Goal: Transaction & Acquisition: Book appointment/travel/reservation

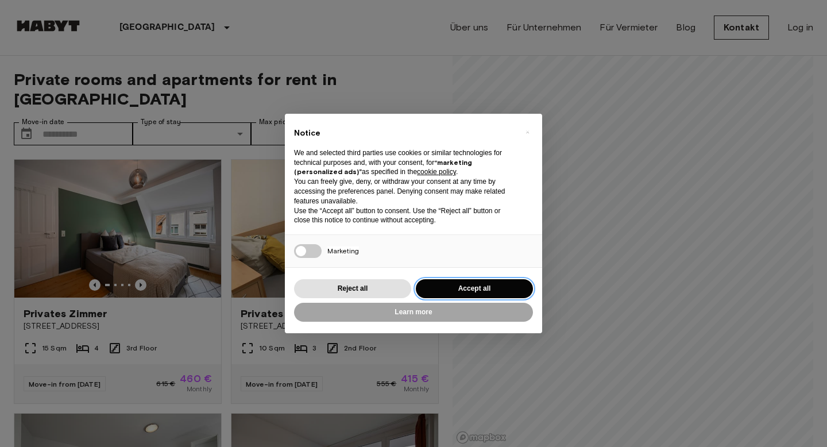
click at [492, 285] on button "Accept all" at bounding box center [474, 288] width 117 height 19
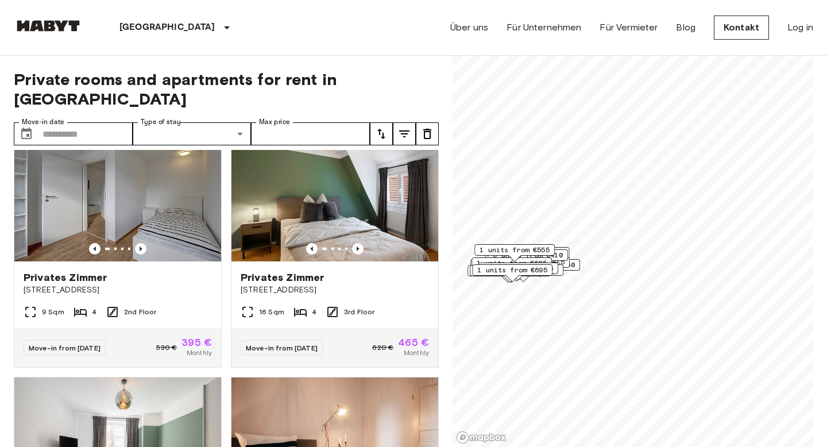
scroll to position [545, 0]
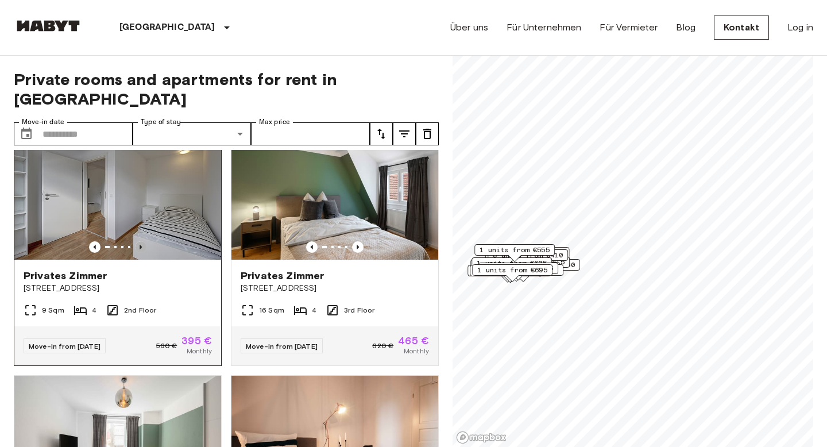
click at [138, 241] on icon "Previous image" at bounding box center [140, 246] width 11 height 11
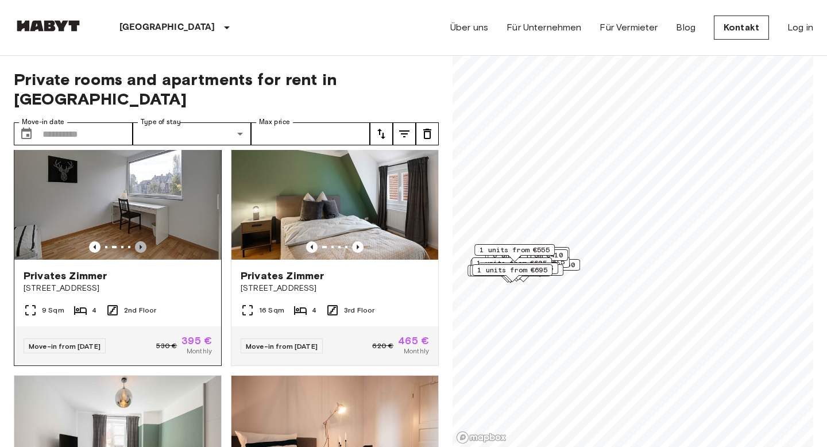
click at [138, 241] on icon "Previous image" at bounding box center [140, 246] width 11 height 11
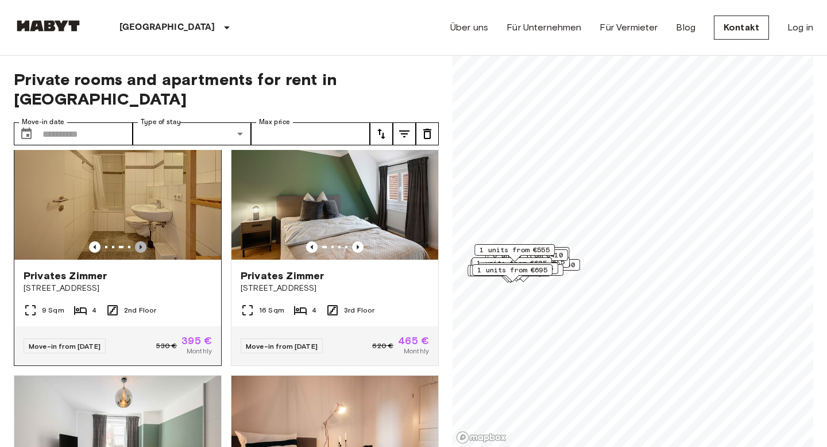
click at [138, 241] on icon "Previous image" at bounding box center [140, 246] width 11 height 11
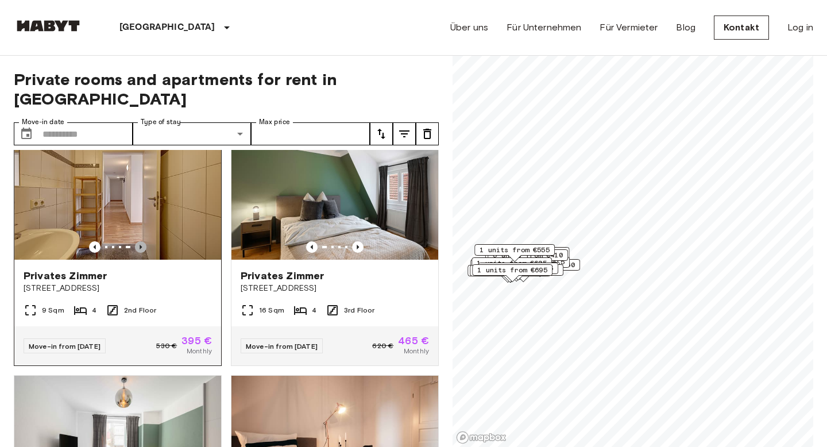
click at [138, 241] on icon "Previous image" at bounding box center [140, 246] width 11 height 11
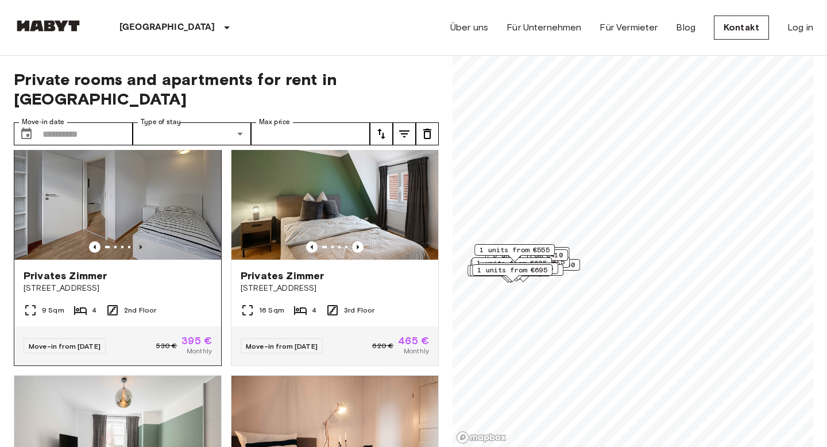
click at [138, 241] on icon "Previous image" at bounding box center [140, 246] width 11 height 11
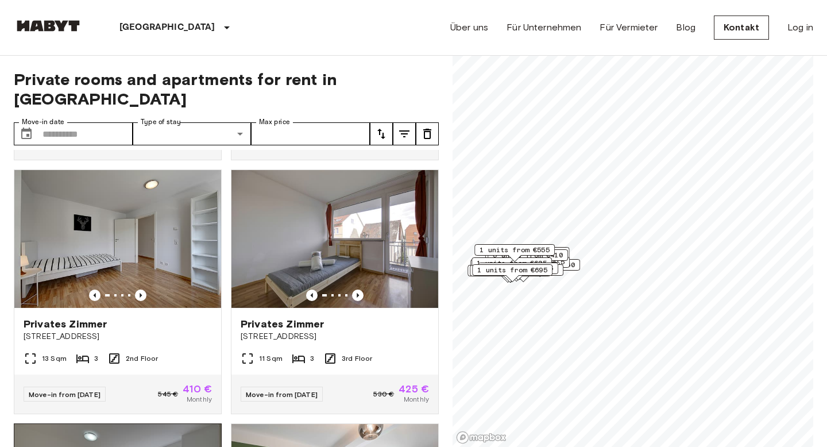
scroll to position [236, 0]
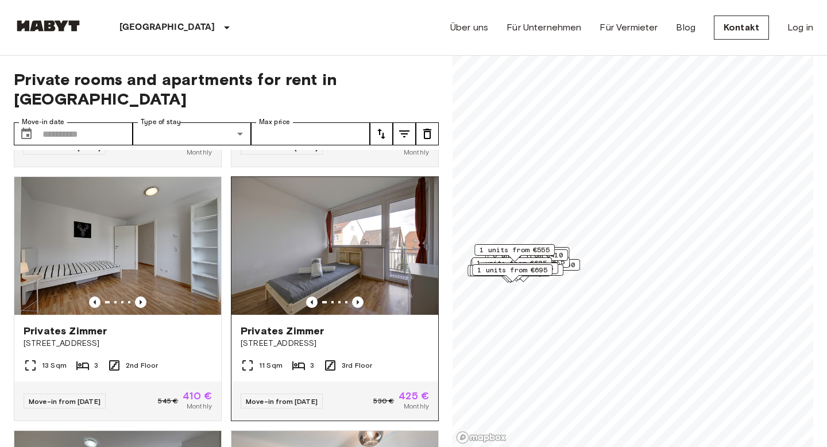
click at [302, 250] on img at bounding box center [334, 246] width 207 height 138
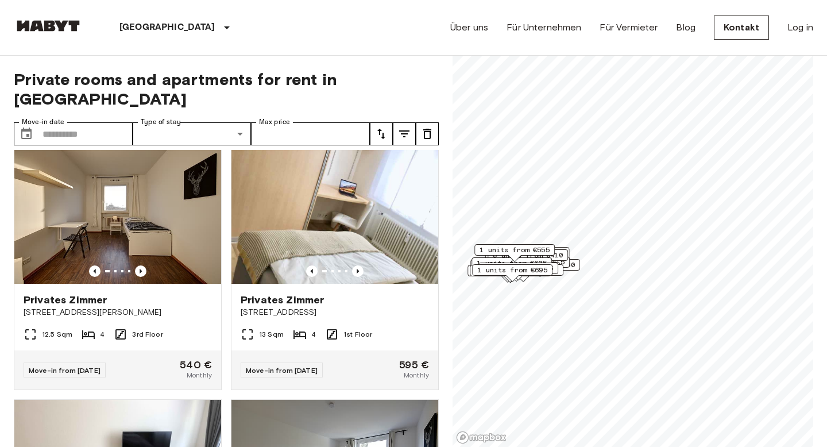
scroll to position [3303, 0]
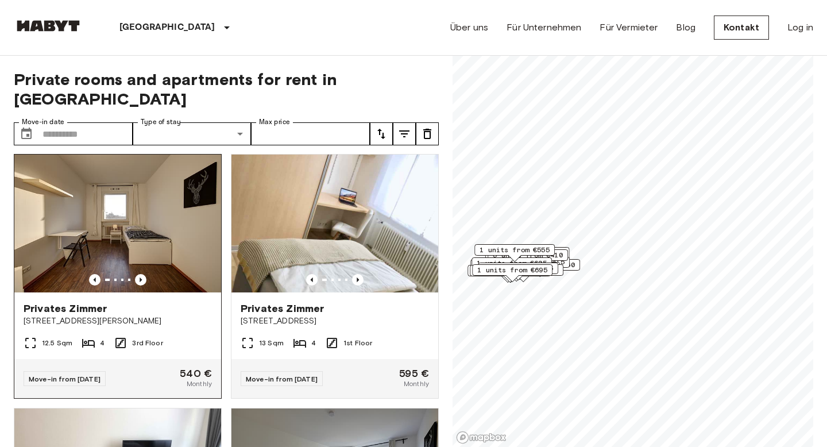
click at [203, 251] on img at bounding box center [117, 223] width 207 height 138
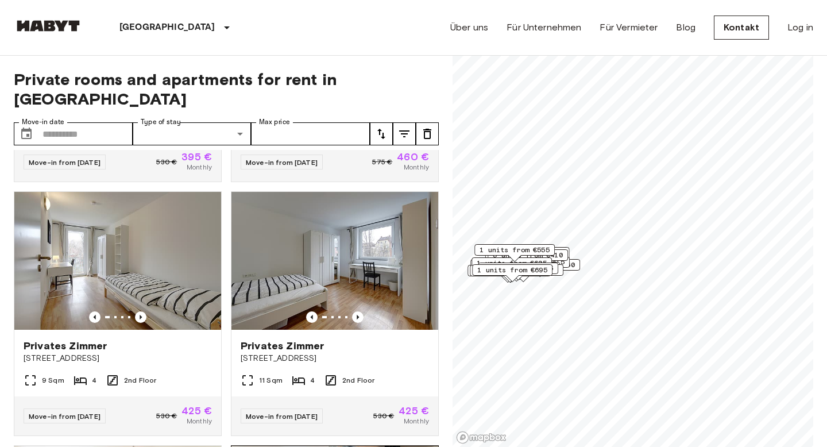
scroll to position [1752, 0]
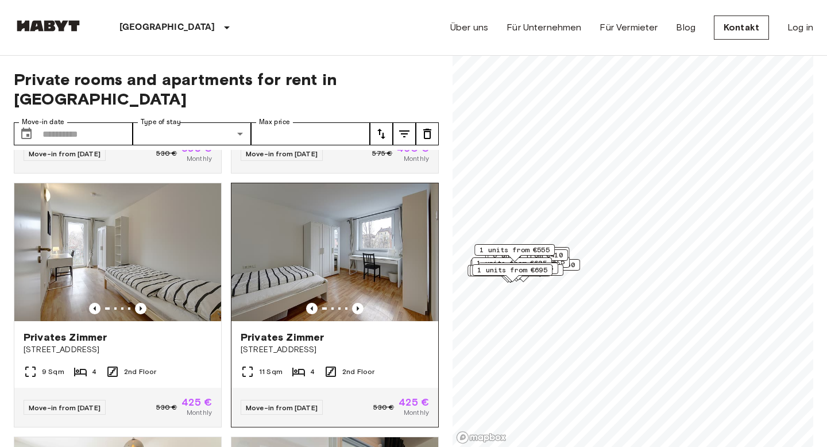
click at [287, 243] on img at bounding box center [334, 252] width 207 height 138
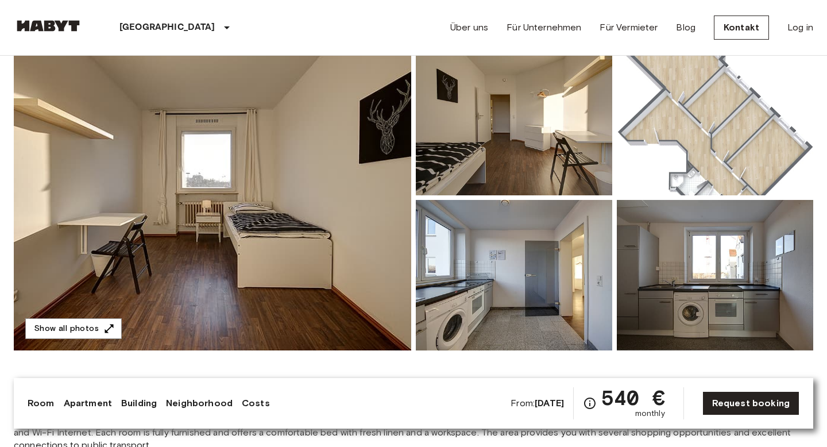
scroll to position [127, 0]
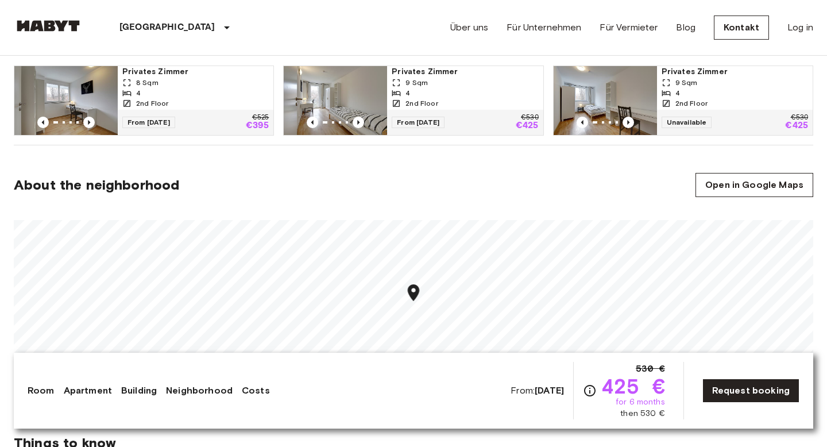
scroll to position [630, 0]
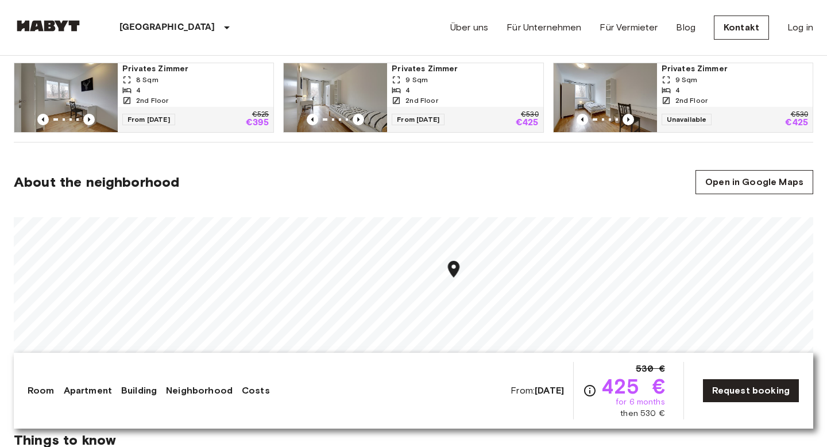
click at [623, 91] on img at bounding box center [604, 97] width 103 height 69
click at [744, 401] on link "Request booking" at bounding box center [750, 390] width 97 height 24
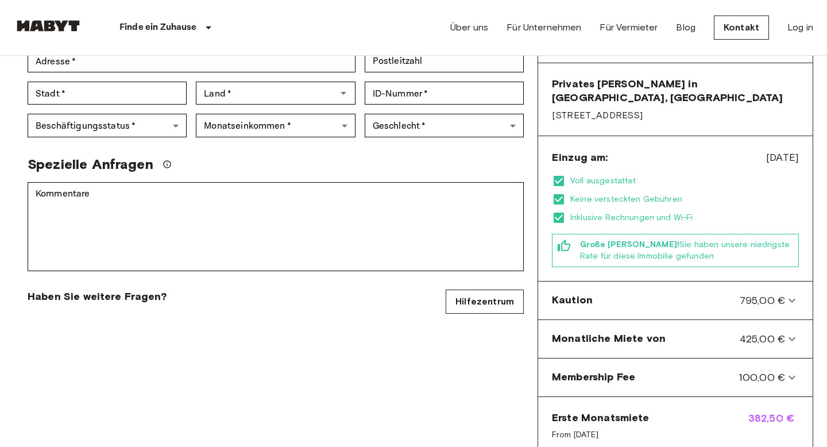
scroll to position [257, 0]
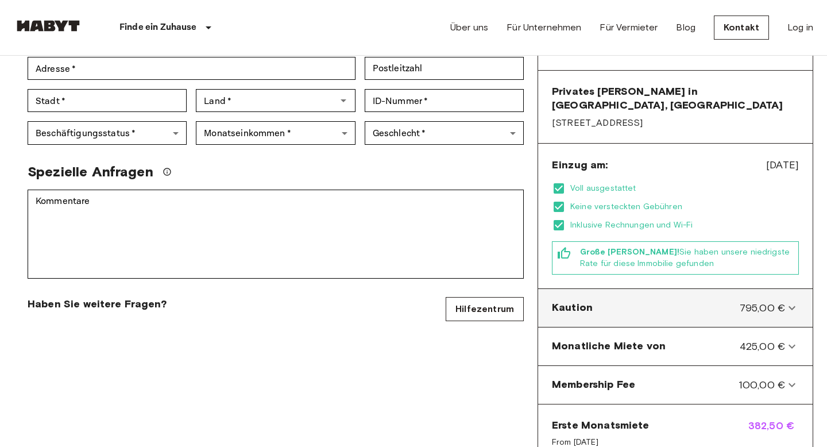
click at [599, 300] on div "Kaution 795,00 €" at bounding box center [668, 307] width 233 height 15
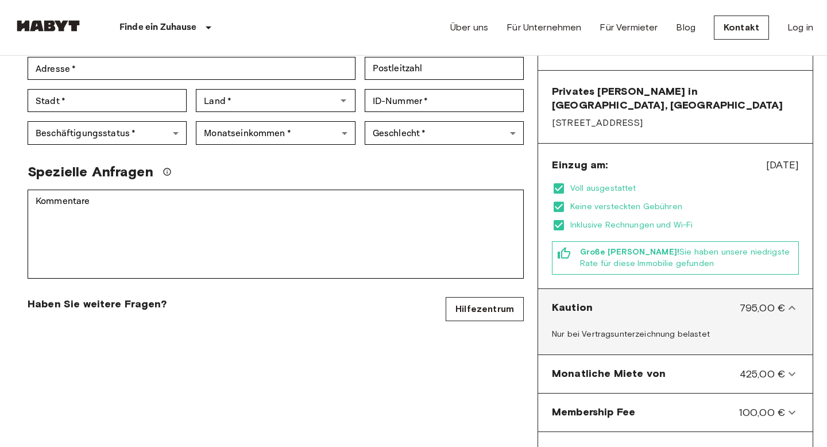
click at [599, 300] on div "Kaution 795,00 €" at bounding box center [668, 307] width 233 height 15
